Goal: Task Accomplishment & Management: Use online tool/utility

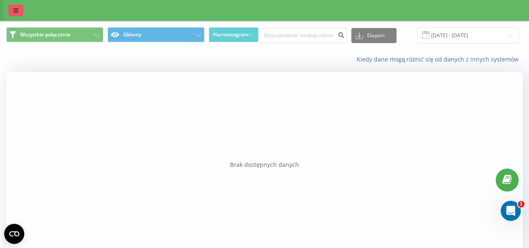
click at [13, 9] on icon at bounding box center [15, 11] width 5 height 6
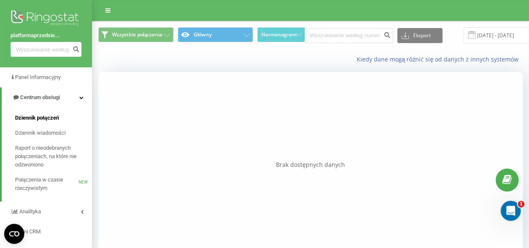
click at [53, 118] on span "Dziennik połączeń" at bounding box center [37, 118] width 44 height 8
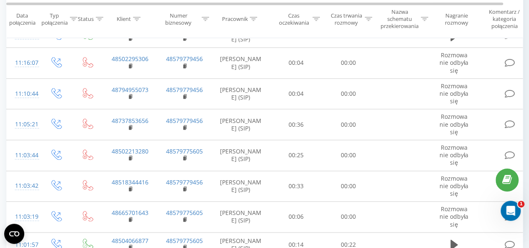
scroll to position [603, 0]
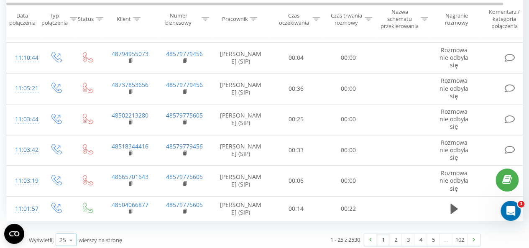
click at [73, 237] on icon at bounding box center [71, 239] width 13 height 16
click at [67, 216] on div "50" at bounding box center [66, 215] width 20 height 12
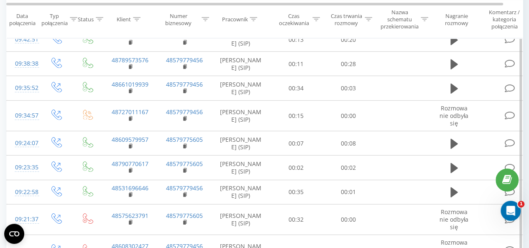
scroll to position [1272, 0]
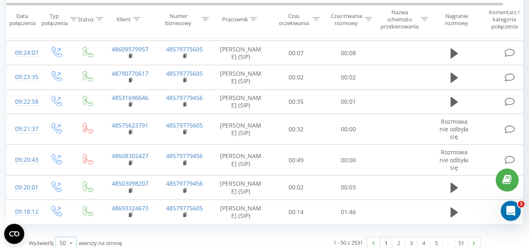
click at [66, 237] on icon at bounding box center [71, 243] width 13 height 16
click at [67, 201] on div "25" at bounding box center [66, 207] width 20 height 12
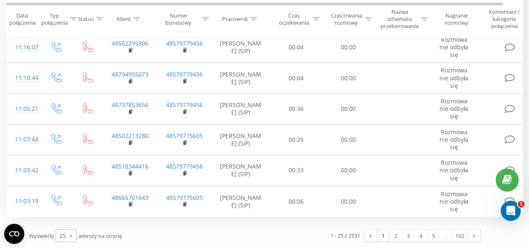
scroll to position [609, 0]
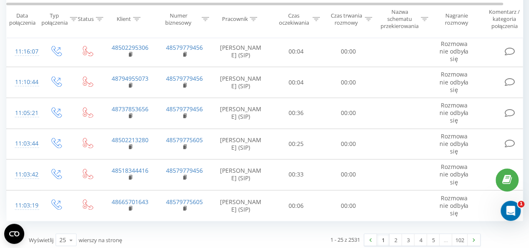
drag, startPoint x: 255, startPoint y: 17, endPoint x: 253, endPoint y: 52, distance: 35.6
click at [254, 17] on icon at bounding box center [253, 19] width 8 height 4
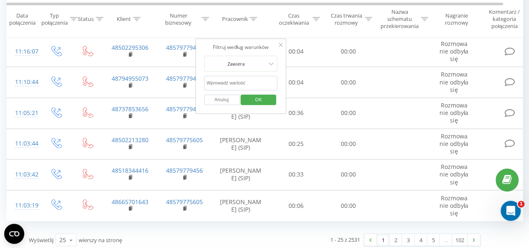
click at [247, 76] on input "text" at bounding box center [241, 83] width 74 height 15
type input "[PERSON_NAME]"
click at [260, 100] on span "OK" at bounding box center [258, 99] width 23 height 13
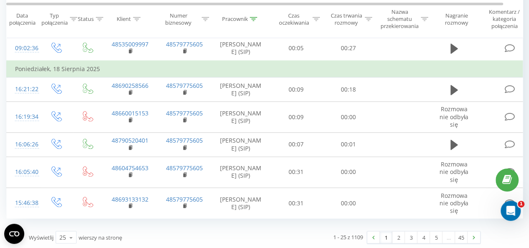
scroll to position [607, 0]
